Goal: Information Seeking & Learning: Check status

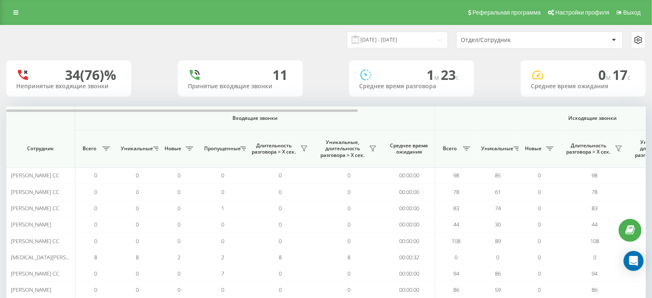
click at [486, 41] on div "Отдел/Сотрудник" at bounding box center [511, 40] width 100 height 7
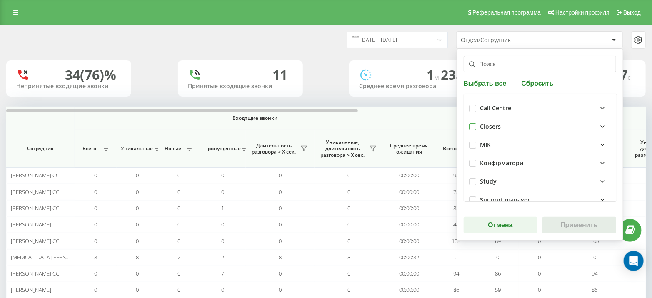
click at [472, 123] on label at bounding box center [472, 123] width 7 height 0
checkbox input "true"
click at [565, 221] on button "Применить" at bounding box center [580, 225] width 74 height 17
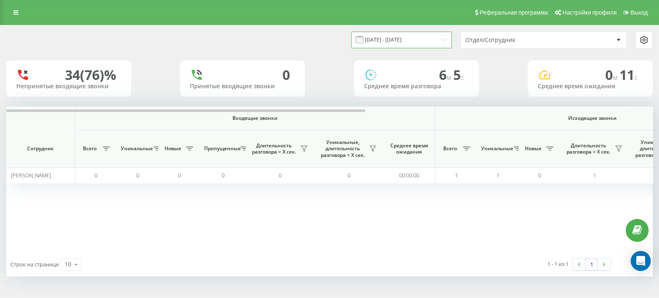
click at [414, 36] on input "[DATE] - [DATE]" at bounding box center [401, 40] width 101 height 16
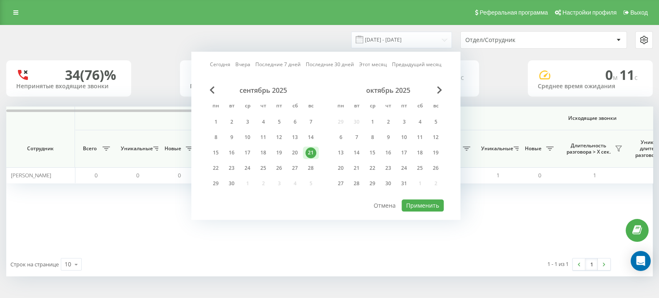
click at [436, 89] on div "октябрь 2025" at bounding box center [388, 90] width 111 height 8
click at [217, 170] on div "22" at bounding box center [215, 168] width 11 height 11
click at [421, 205] on button "Применить" at bounding box center [423, 206] width 42 height 12
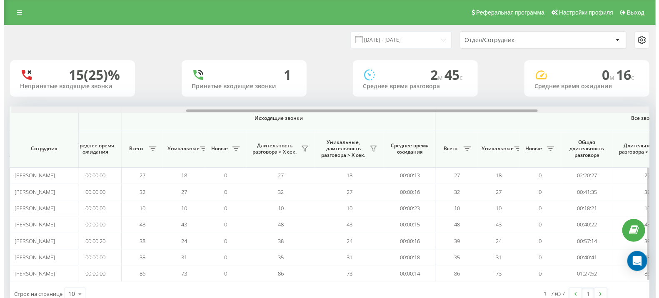
scroll to position [0, 318]
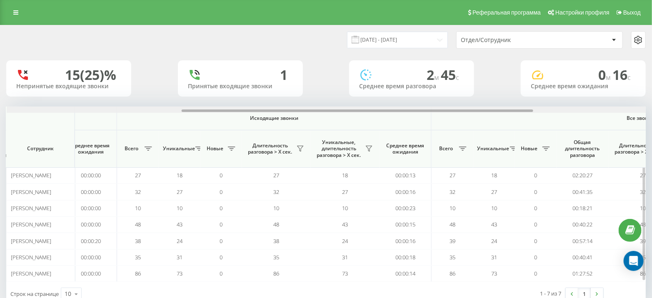
drag, startPoint x: 249, startPoint y: 111, endPoint x: 424, endPoint y: 116, distance: 175.5
click at [424, 116] on div "Входящие звонки Исходящие звонки Все звонки Сотрудник Всего Уникальные Новые Пр…" at bounding box center [326, 194] width 640 height 175
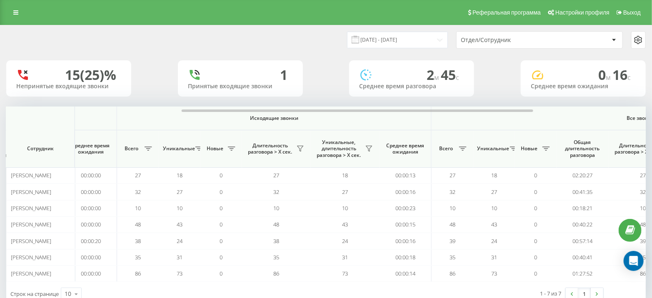
click at [474, 41] on div "Отдел/Сотрудник" at bounding box center [511, 40] width 100 height 7
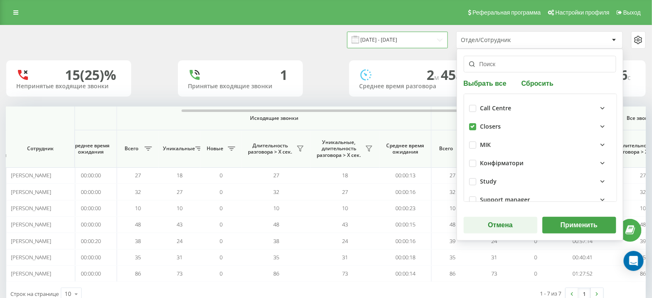
click at [405, 40] on input "[DATE] - [DATE]" at bounding box center [397, 40] width 101 height 16
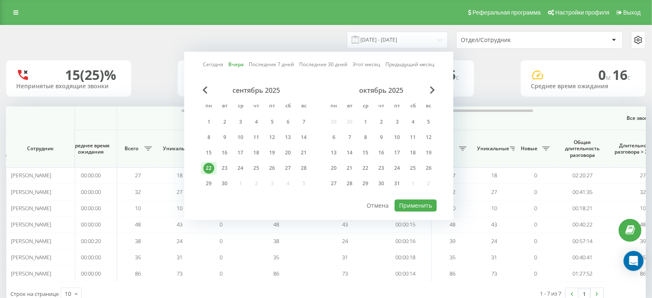
click at [210, 167] on div "22" at bounding box center [208, 168] width 11 height 11
click at [220, 166] on div "23" at bounding box center [224, 168] width 11 height 11
click at [398, 202] on button "Применить" at bounding box center [416, 206] width 42 height 12
type input "[DATE] - [DATE]"
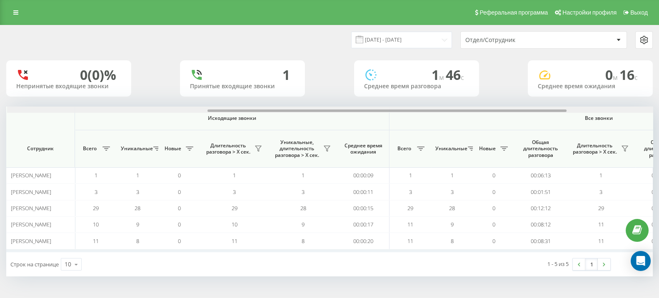
scroll to position [0, 362]
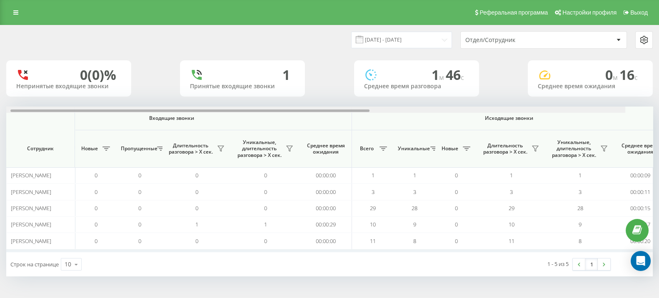
drag, startPoint x: 289, startPoint y: 111, endPoint x: 298, endPoint y: 110, distance: 8.8
click at [320, 111] on div at bounding box center [189, 111] width 359 height 3
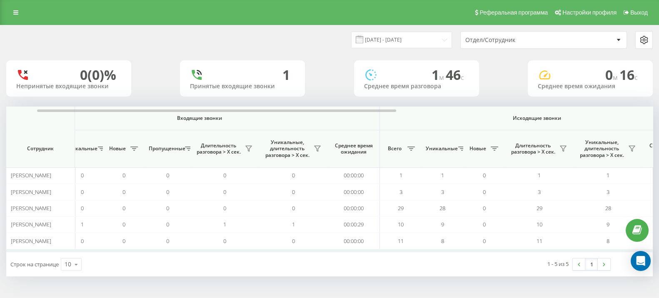
click at [489, 42] on div "Отдел/Сотрудник" at bounding box center [515, 40] width 100 height 7
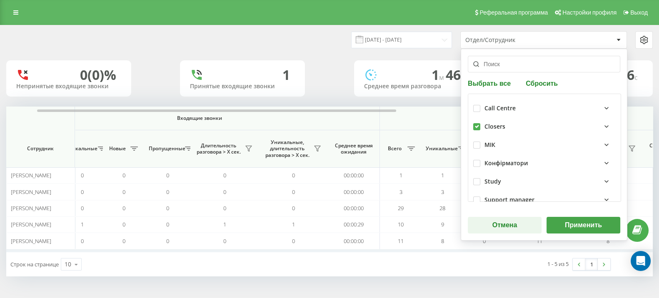
click at [574, 219] on button "Применить" at bounding box center [584, 225] width 74 height 17
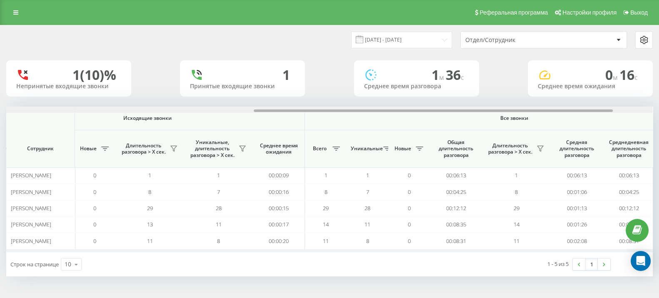
scroll to position [0, 446]
drag, startPoint x: 279, startPoint y: 111, endPoint x: 319, endPoint y: 65, distance: 60.8
click at [525, 133] on div "Входящие звонки Исходящие звонки Все звонки Сотрудник Всего Уникальные Новые Пр…" at bounding box center [329, 180] width 647 height 146
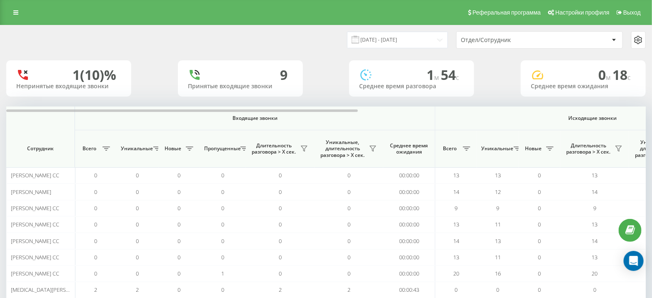
click at [487, 39] on div "Отдел/Сотрудник" at bounding box center [511, 40] width 100 height 7
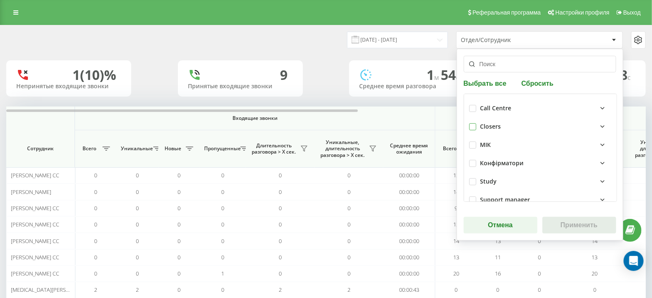
click at [469, 123] on label at bounding box center [472, 123] width 7 height 0
checkbox input "true"
click at [583, 228] on button "Применить" at bounding box center [580, 225] width 74 height 17
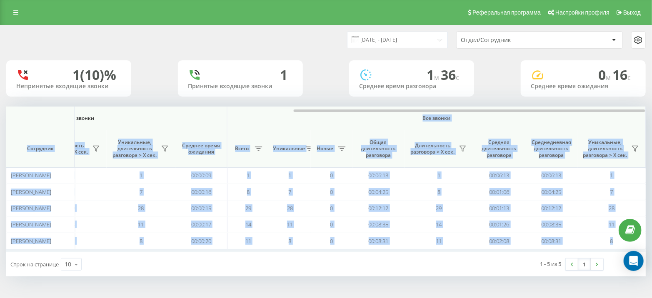
drag, startPoint x: 315, startPoint y: 109, endPoint x: 357, endPoint y: 115, distance: 42.4
click at [357, 115] on div "Входящие звонки Исходящие звонки Все звонки Сотрудник Всего Уникальные Новые Пр…" at bounding box center [326, 180] width 640 height 146
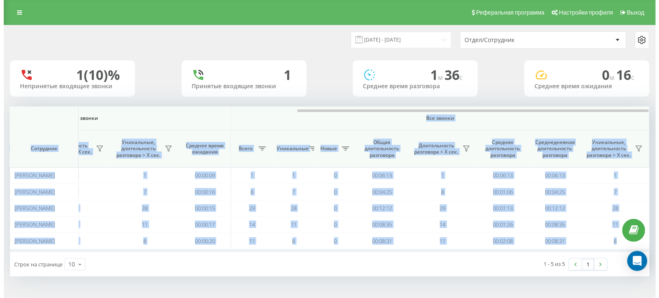
scroll to position [0, 515]
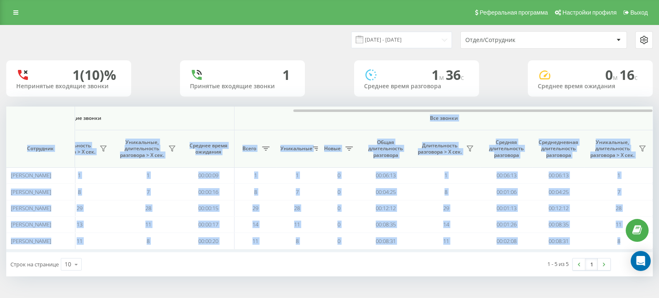
click at [341, 114] on th "Все звонки" at bounding box center [444, 119] width 419 height 24
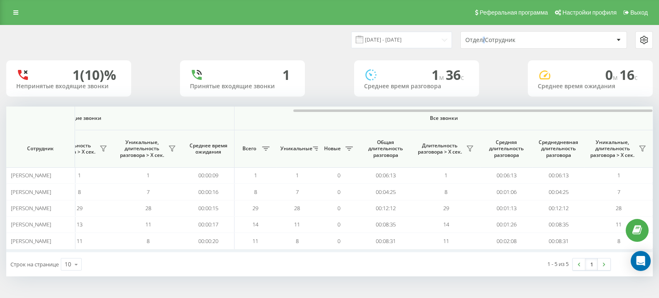
click at [484, 36] on div "Отдел/Сотрудник" at bounding box center [544, 40] width 166 height 17
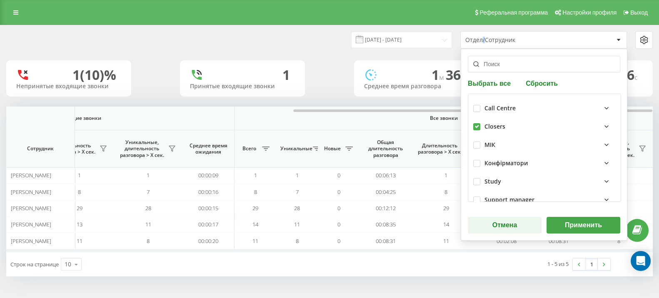
click at [573, 223] on button "Применить" at bounding box center [584, 225] width 74 height 17
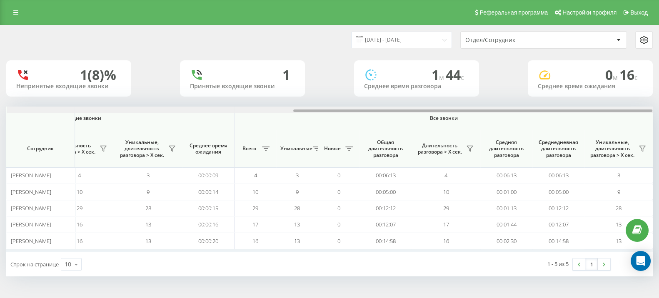
drag, startPoint x: 263, startPoint y: 110, endPoint x: 301, endPoint y: 110, distance: 37.5
click at [301, 110] on div at bounding box center [330, 110] width 646 height 6
click at [325, 99] on div "23.09.2025 - 23.09.2025 Отдел/Сотрудник 1 (8)% Непринятые входящие звонки 1 При…" at bounding box center [329, 150] width 647 height 251
